Goal: Information Seeking & Learning: Check status

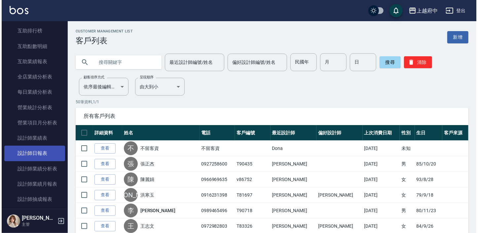
scroll to position [180, 0]
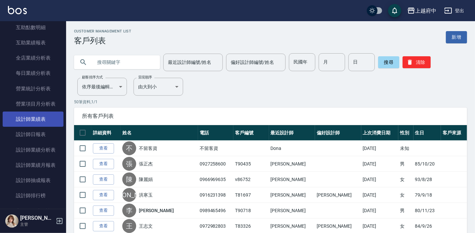
click at [47, 115] on link "設計師業績表" at bounding box center [33, 118] width 61 height 15
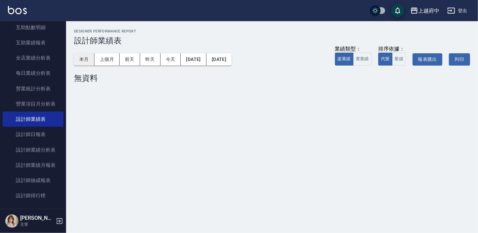
click at [88, 63] on button "本月" at bounding box center [84, 59] width 20 height 12
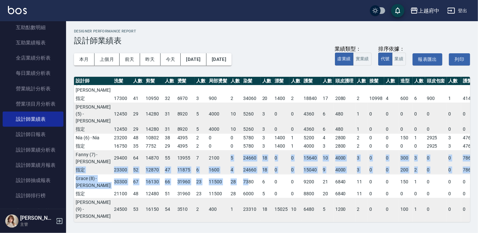
scroll to position [74, 0]
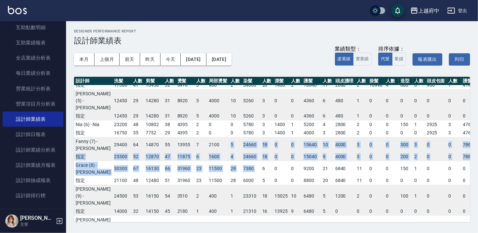
drag, startPoint x: 198, startPoint y: 217, endPoint x: 236, endPoint y: 210, distance: 38.3
click at [236, 210] on tbody "[PERSON_NAME] (1) - [PERSON_NAME] 52150 118 38990 120 59080 34 21300 51 8020 5 …" at bounding box center [352, 169] width 557 height 316
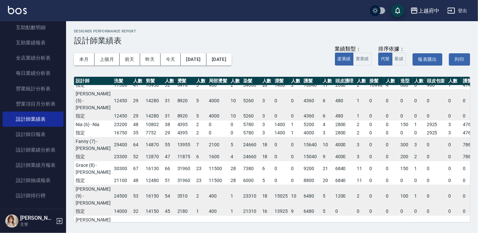
click at [224, 41] on h3 "設計師業績表" at bounding box center [272, 40] width 396 height 9
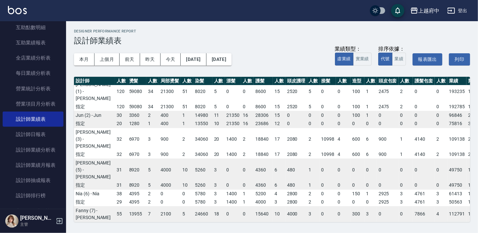
scroll to position [0, 48]
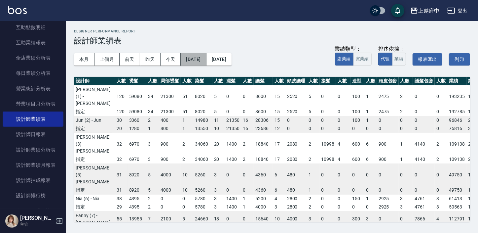
click at [205, 59] on button "[DATE]" at bounding box center [193, 59] width 25 height 12
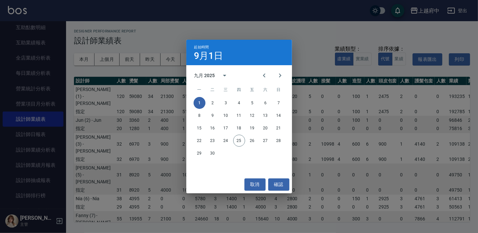
click at [130, 70] on div "起始時間 9月1日 九月 2025 一 二 三 四 五 六 日 1 2 3 4 5 6 7 8 9 10 11 12 13 14 15 16 17 18 19…" at bounding box center [239, 116] width 478 height 233
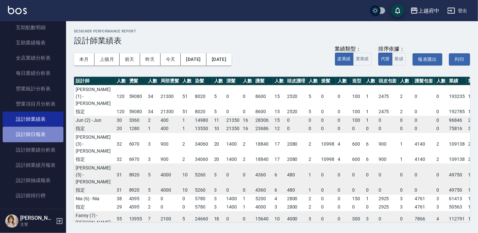
click at [48, 131] on link "設計師日報表" at bounding box center [33, 133] width 61 height 15
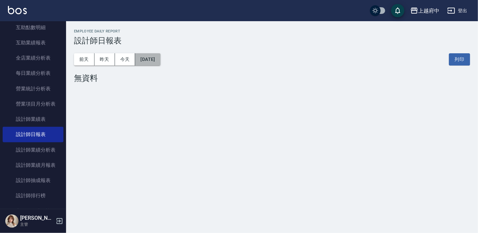
click at [148, 65] on button "[DATE]" at bounding box center [147, 59] width 25 height 12
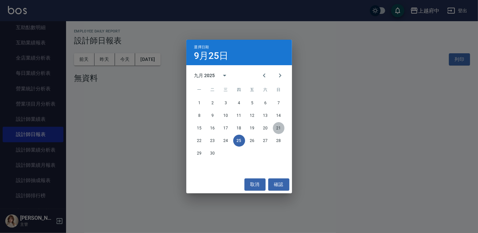
click at [278, 128] on button "21" at bounding box center [279, 128] width 12 height 12
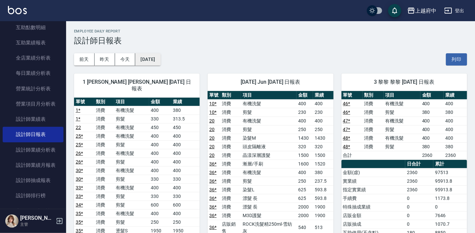
click at [160, 62] on button "[DATE]" at bounding box center [147, 59] width 25 height 12
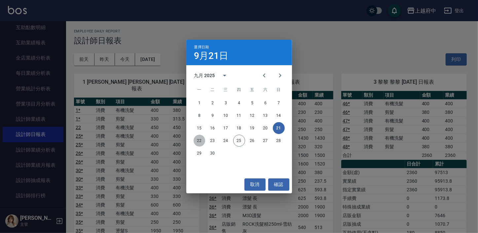
click at [200, 141] on button "22" at bounding box center [200, 140] width 12 height 12
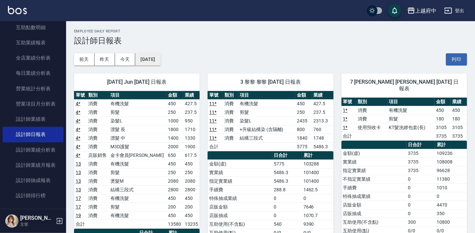
click at [160, 63] on button "[DATE]" at bounding box center [147, 59] width 25 height 12
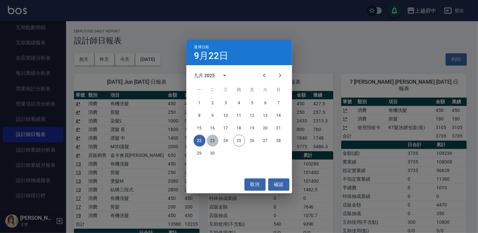
click at [215, 141] on button "23" at bounding box center [213, 140] width 12 height 12
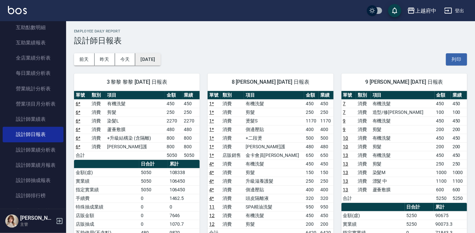
click at [146, 61] on button "[DATE]" at bounding box center [147, 59] width 25 height 12
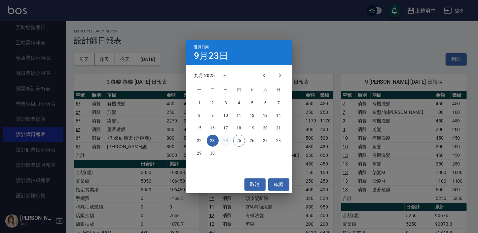
click at [227, 142] on button "24" at bounding box center [226, 140] width 12 height 12
